Goal: Information Seeking & Learning: Learn about a topic

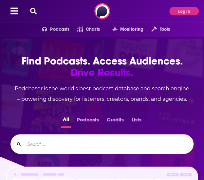
click at [82, 145] on input "Search..." at bounding box center [106, 144] width 164 height 10
type input "p"
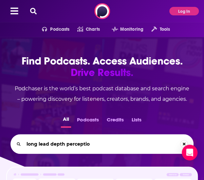
type input "long lead depth perception"
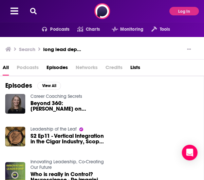
click at [32, 48] on h3 "Search" at bounding box center [27, 49] width 16 height 6
click at [76, 49] on h3 "long lead depth perception" at bounding box center [62, 49] width 39 height 6
click at [34, 13] on icon at bounding box center [33, 11] width 7 height 7
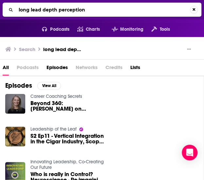
drag, startPoint x: 41, startPoint y: 10, endPoint x: 5, endPoint y: 9, distance: 36.1
click at [5, 9] on div "long lead depth perception" at bounding box center [102, 10] width 199 height 14
type input "depth perception"
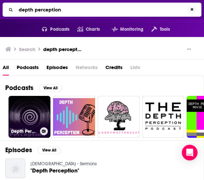
click at [24, 103] on link "Depth Perception" at bounding box center [30, 117] width 42 height 42
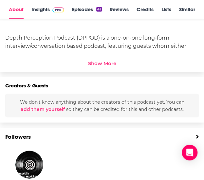
scroll to position [236, 0]
